Goal: Task Accomplishment & Management: Use online tool/utility

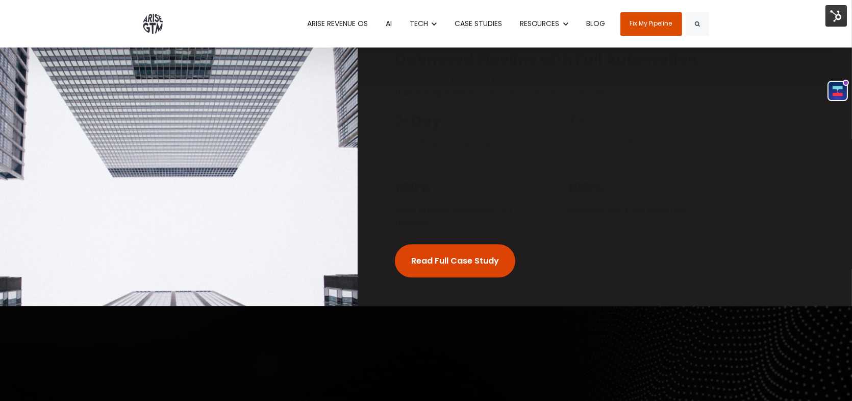
scroll to position [2960, 0]
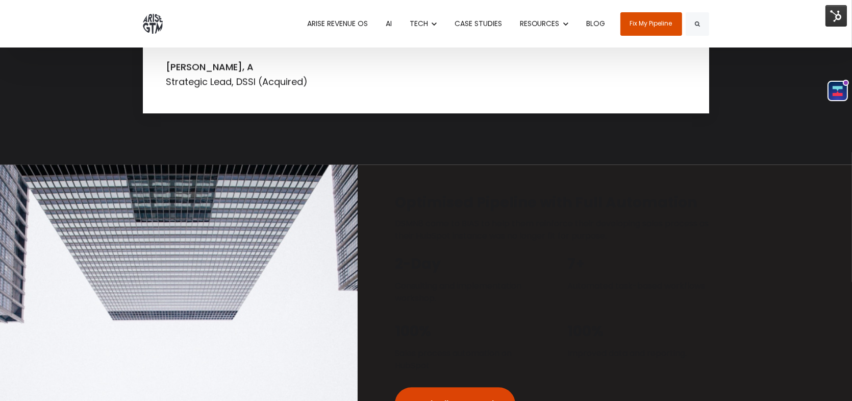
click at [845, 12] on img at bounding box center [836, 15] width 21 height 21
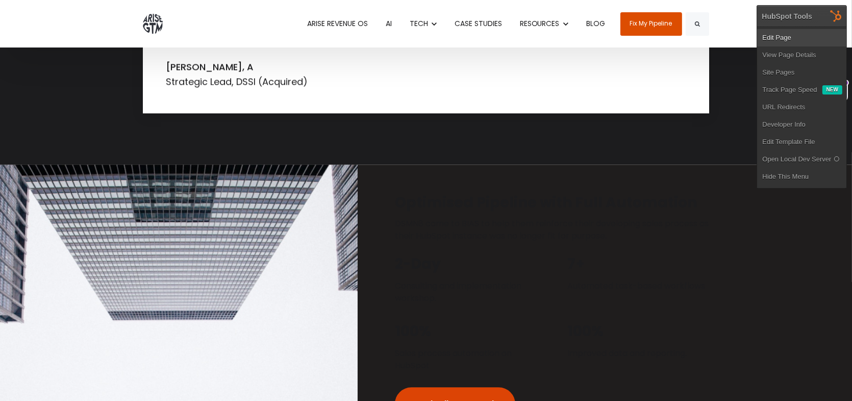
click at [823, 41] on link "Edit Page" at bounding box center [801, 37] width 89 height 17
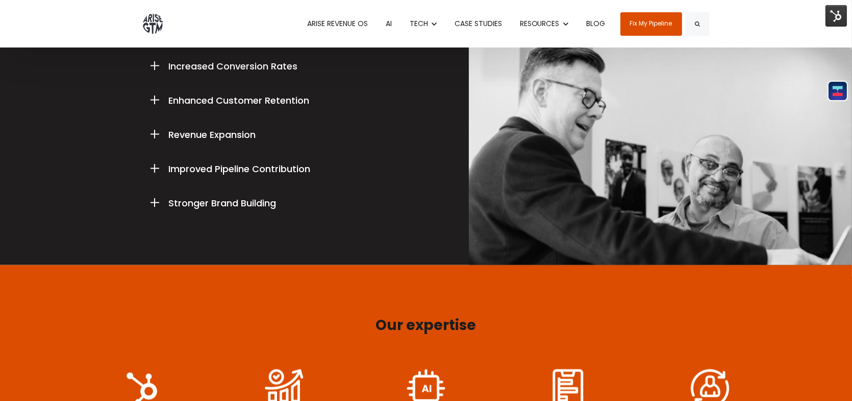
scroll to position [2172, 0]
